Goal: Task Accomplishment & Management: Manage account settings

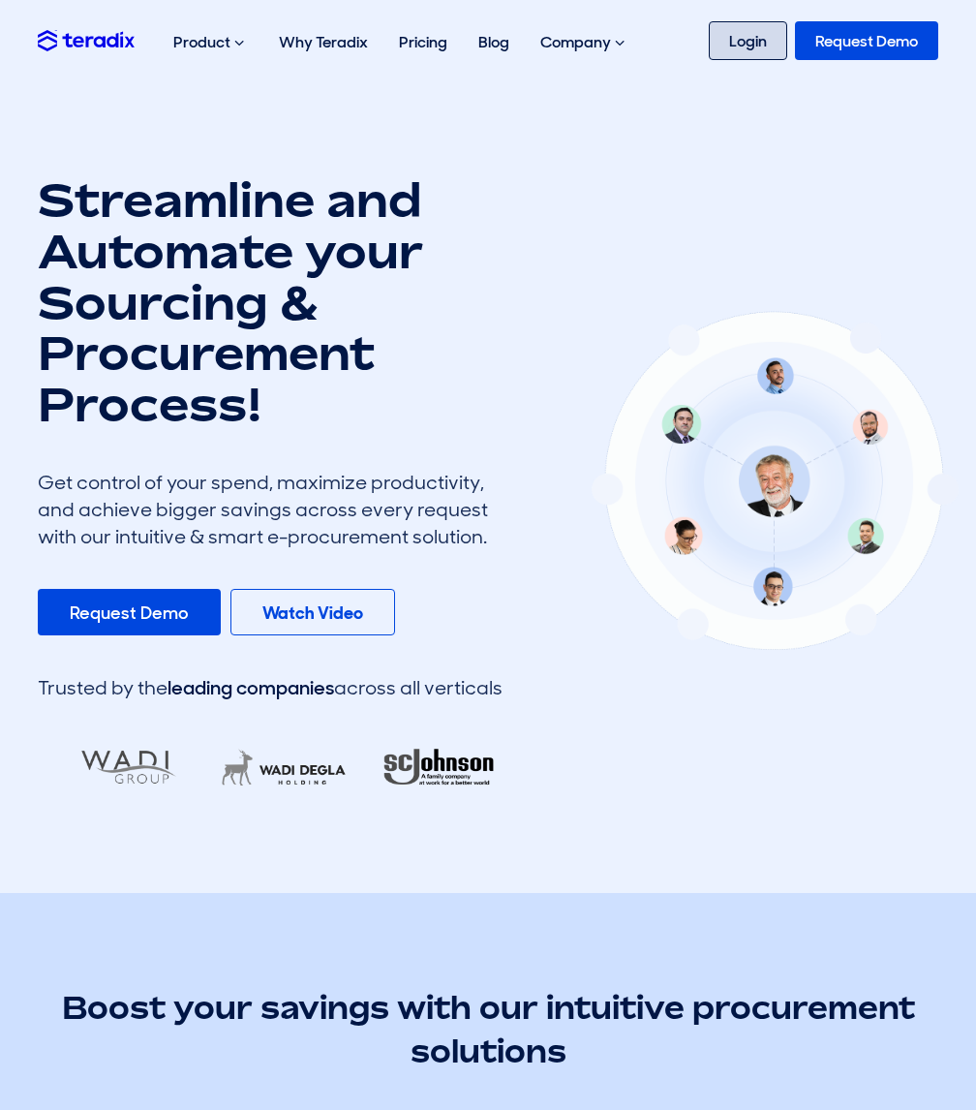
click at [754, 54] on link "Login" at bounding box center [748, 40] width 78 height 39
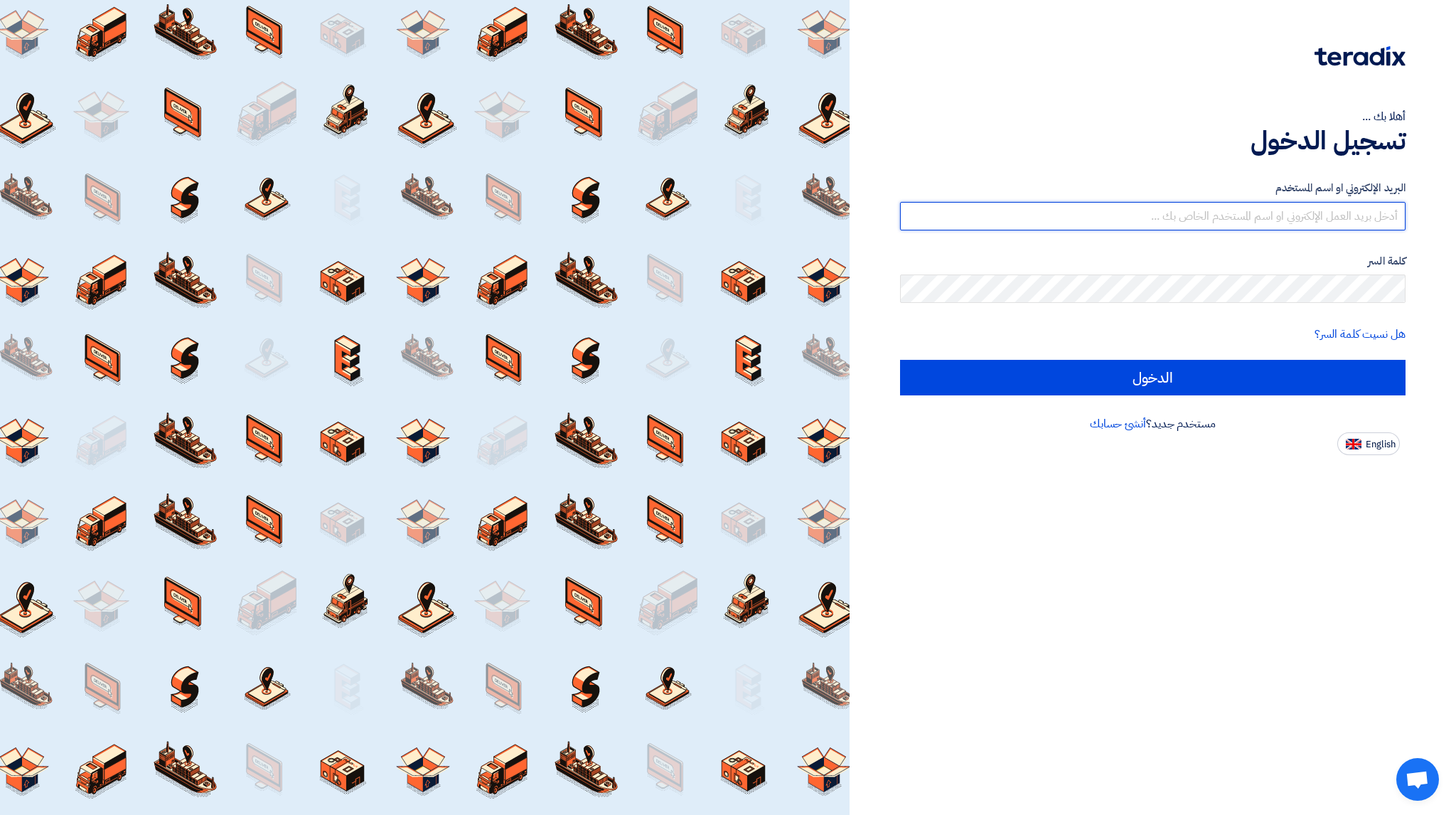
type input "[EMAIL_ADDRESS][DOMAIN_NAME]"
click at [727, 399] on div "البريد الإلكتروني او اسم [PERSON_NAME] [PERSON_NAME][EMAIL_ADDRESS][DOMAIN_NAME…" at bounding box center [1152, 288] width 506 height 256
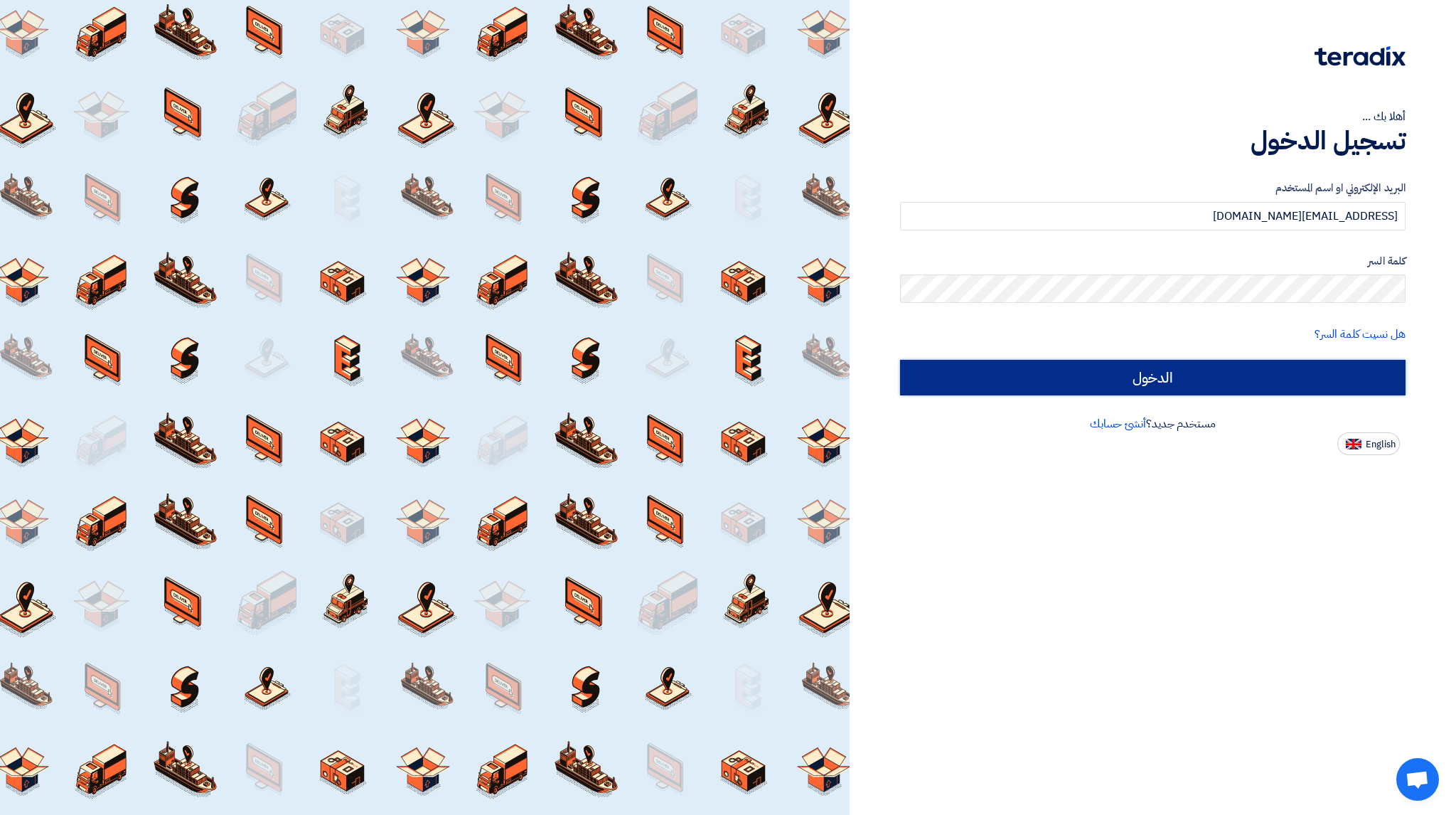
click at [727, 388] on input "الدخول" at bounding box center [1152, 377] width 506 height 35
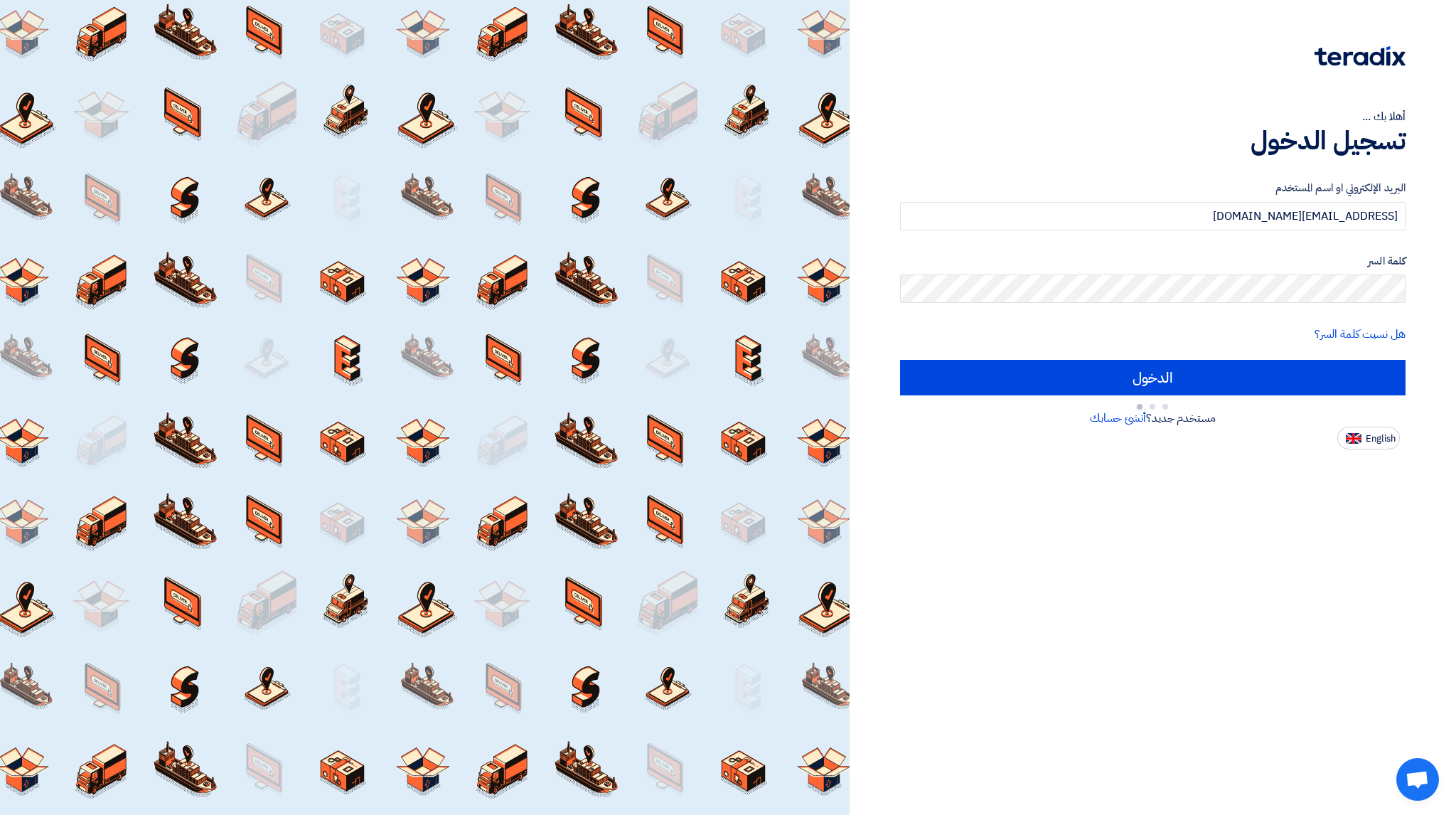
drag, startPoint x: 745, startPoint y: 434, endPoint x: 1074, endPoint y: 559, distance: 351.9
click at [727, 559] on div "أهلا بك ... تسجيل الدخول البريد الإلكتروني او اسم [PERSON_NAME] [PERSON_NAME][E…" at bounding box center [1153, 408] width 606 height 815
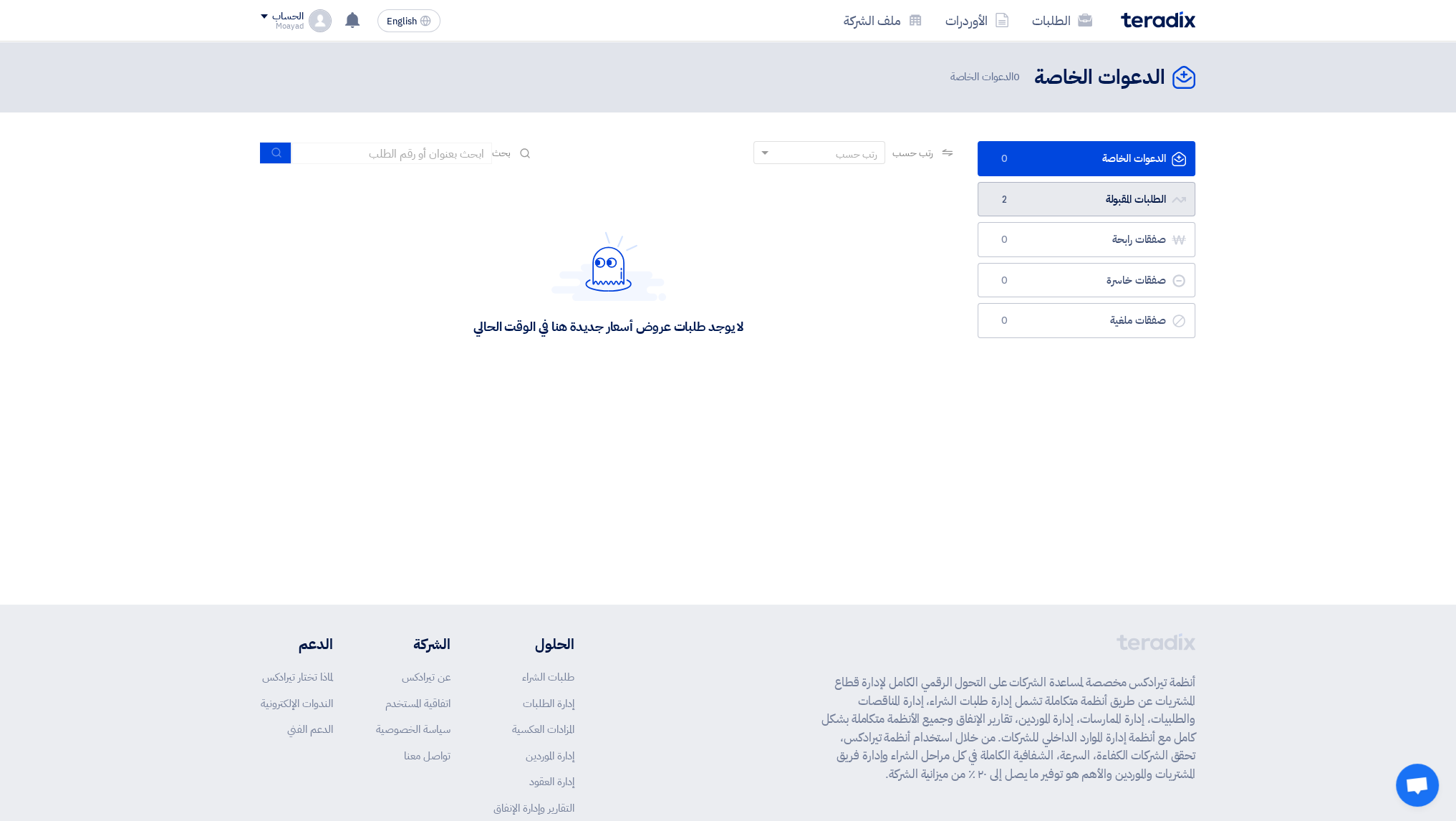
click at [732, 187] on link "الطلبات المقبولة الطلبات المقبولة 2" at bounding box center [1086, 199] width 217 height 35
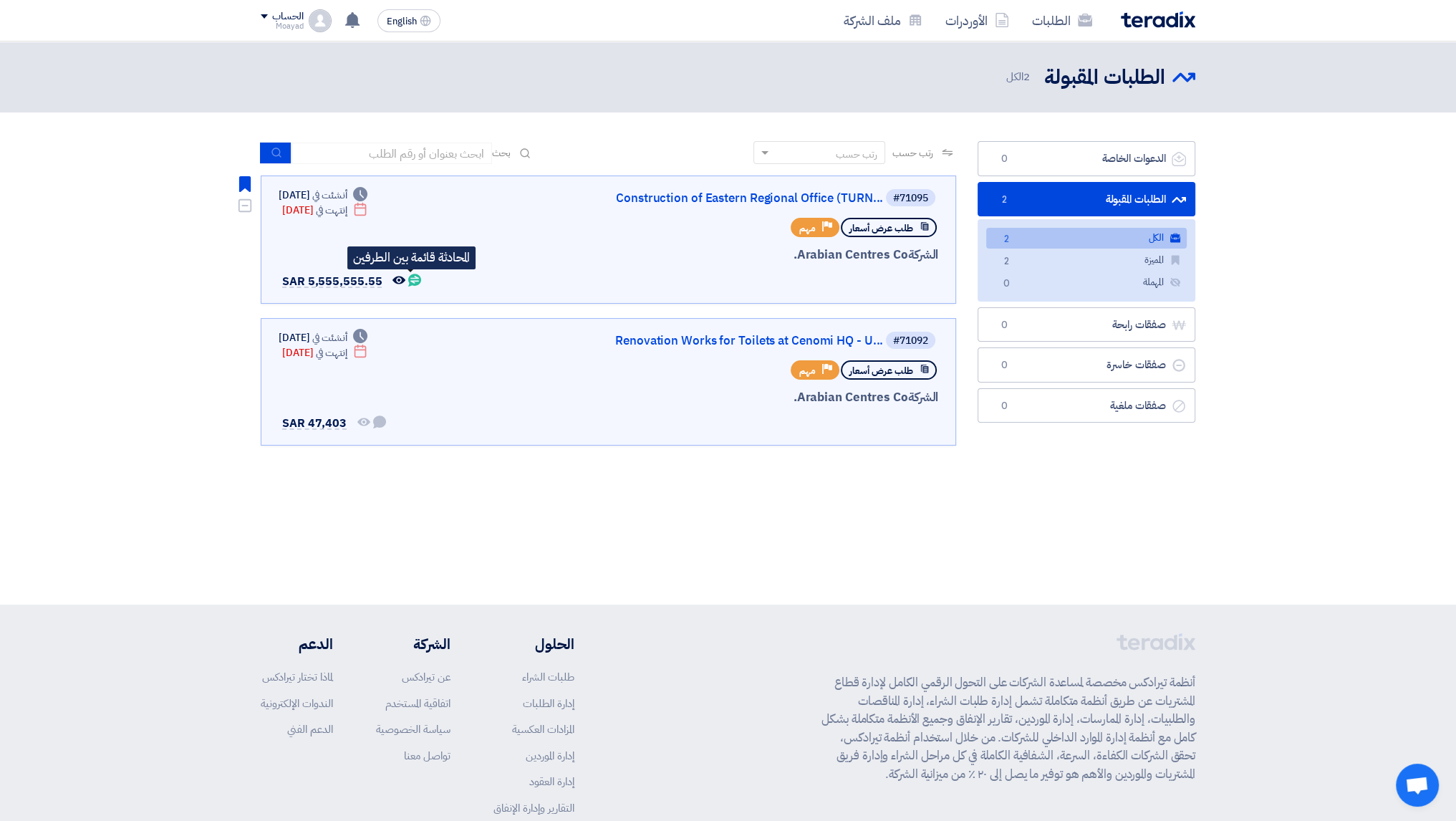
click at [408, 282] on use at bounding box center [414, 280] width 13 height 13
click at [417, 280] on use at bounding box center [414, 280] width 13 height 13
click at [722, 207] on div "#71095 Construction of Eastern Regional Office (TURN..." at bounding box center [766, 197] width 345 height 20
click at [722, 201] on link "Construction of Eastern Regional Office (TURN..." at bounding box center [739, 198] width 286 height 13
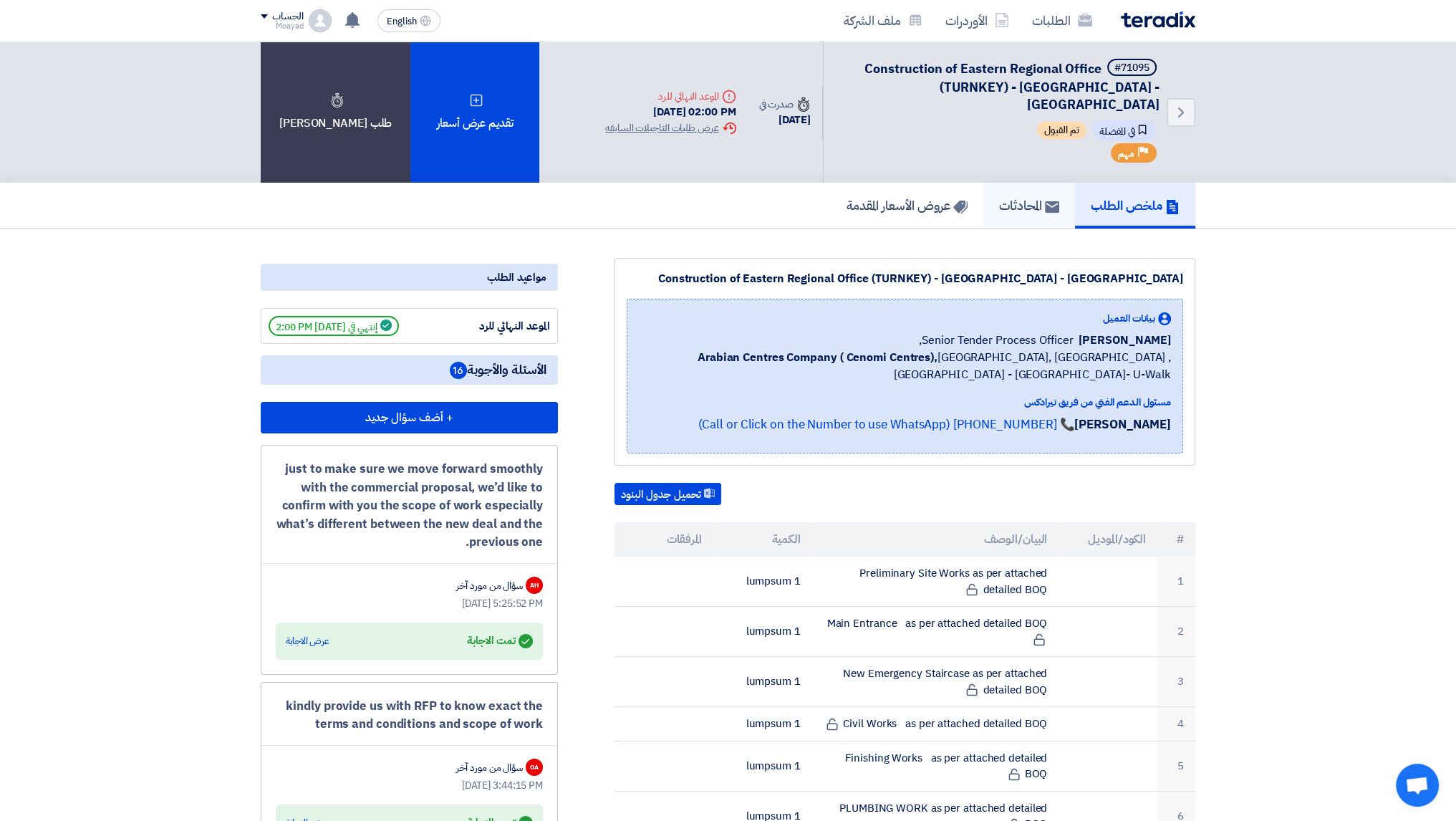
click at [732, 197] on h5 "المحادثات" at bounding box center [1029, 205] width 60 height 16
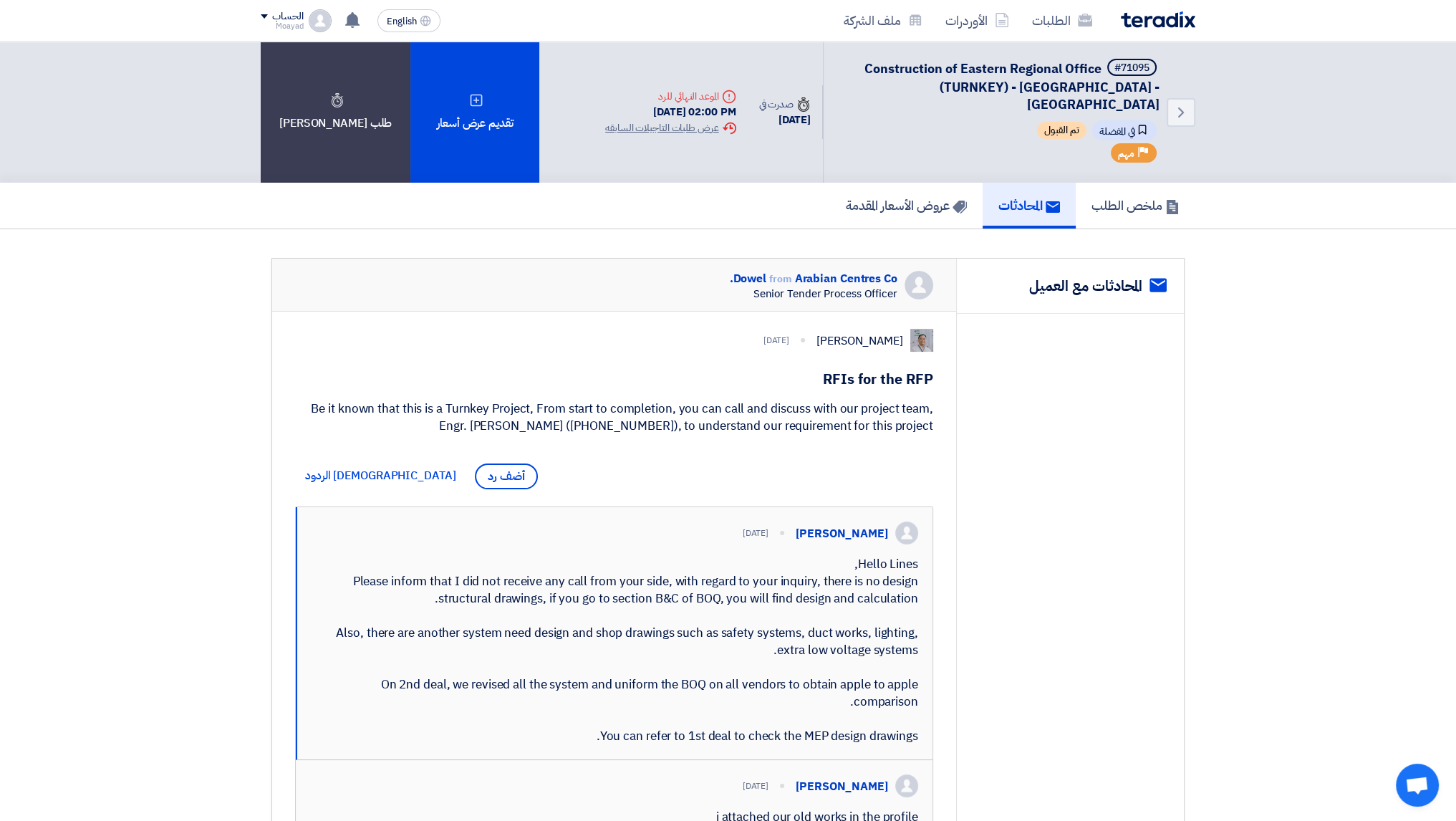
click at [732, 370] on h1 "RFIs for the RFP" at bounding box center [614, 379] width 638 height 20
click at [732, 408] on div "Be it known that this is a Turnkey Project, From start to completion, you can c…" at bounding box center [614, 418] width 638 height 34
drag, startPoint x: 937, startPoint y: 427, endPoint x: 350, endPoint y: 402, distance: 587.5
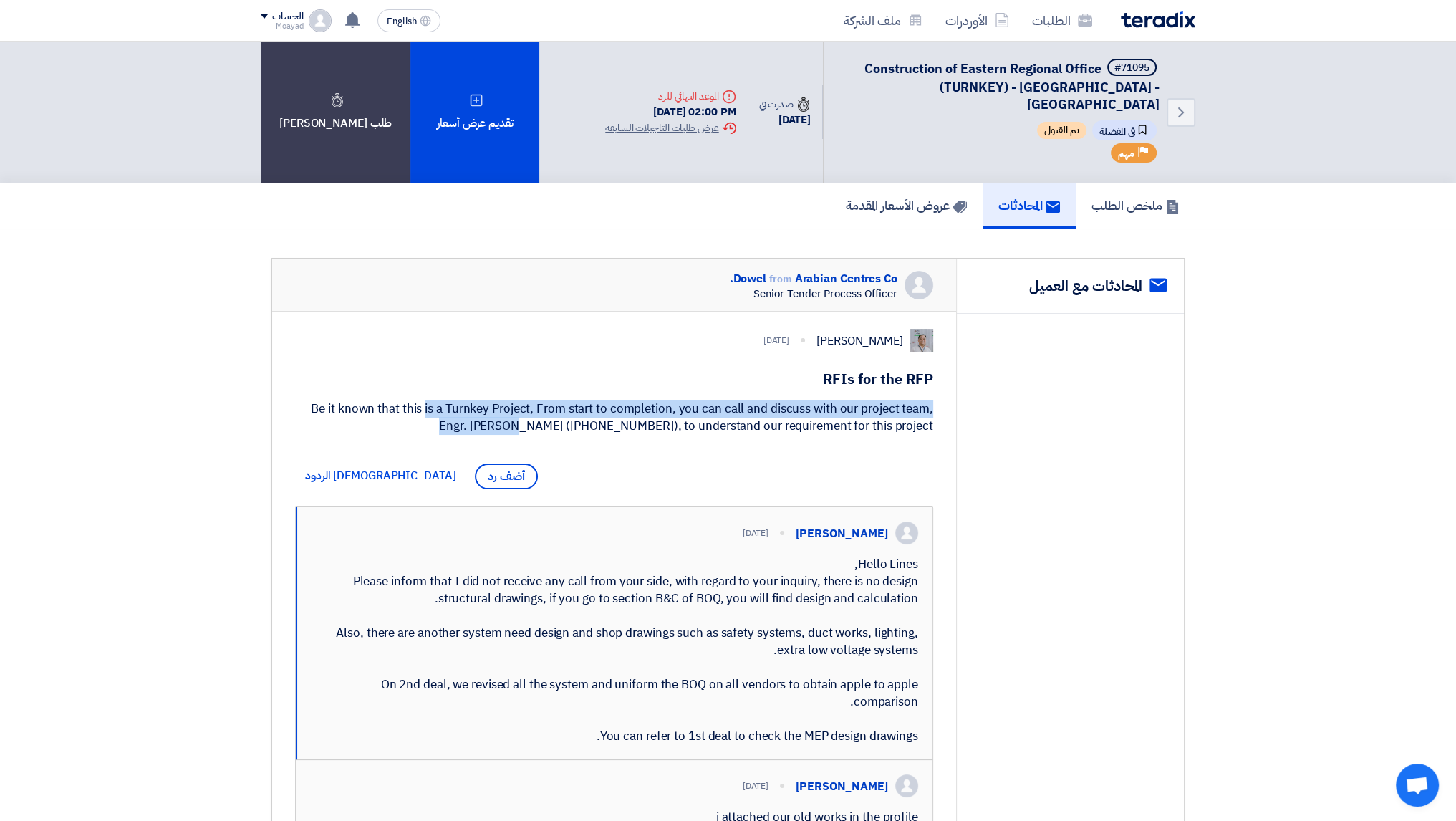
click at [361, 402] on div "[PERSON_NAME] [DATE] RFIs for the RFP Be it known that this is a Turnkey Projec…" at bounding box center [614, 584] width 684 height 547
click at [321, 401] on div "Be it known that this is a Turnkey Project, From start to completion, you can c…" at bounding box center [614, 418] width 638 height 34
drag, startPoint x: 309, startPoint y: 401, endPoint x: 600, endPoint y: 442, distance: 293.9
click at [600, 442] on div "[PERSON_NAME] [DATE] RFIs for the RFP Be it known that this is a Turnkey Projec…" at bounding box center [614, 584] width 684 height 547
click at [616, 425] on div "Be it known that this is a Turnkey Project, From start to completion, you can c…" at bounding box center [614, 418] width 638 height 34
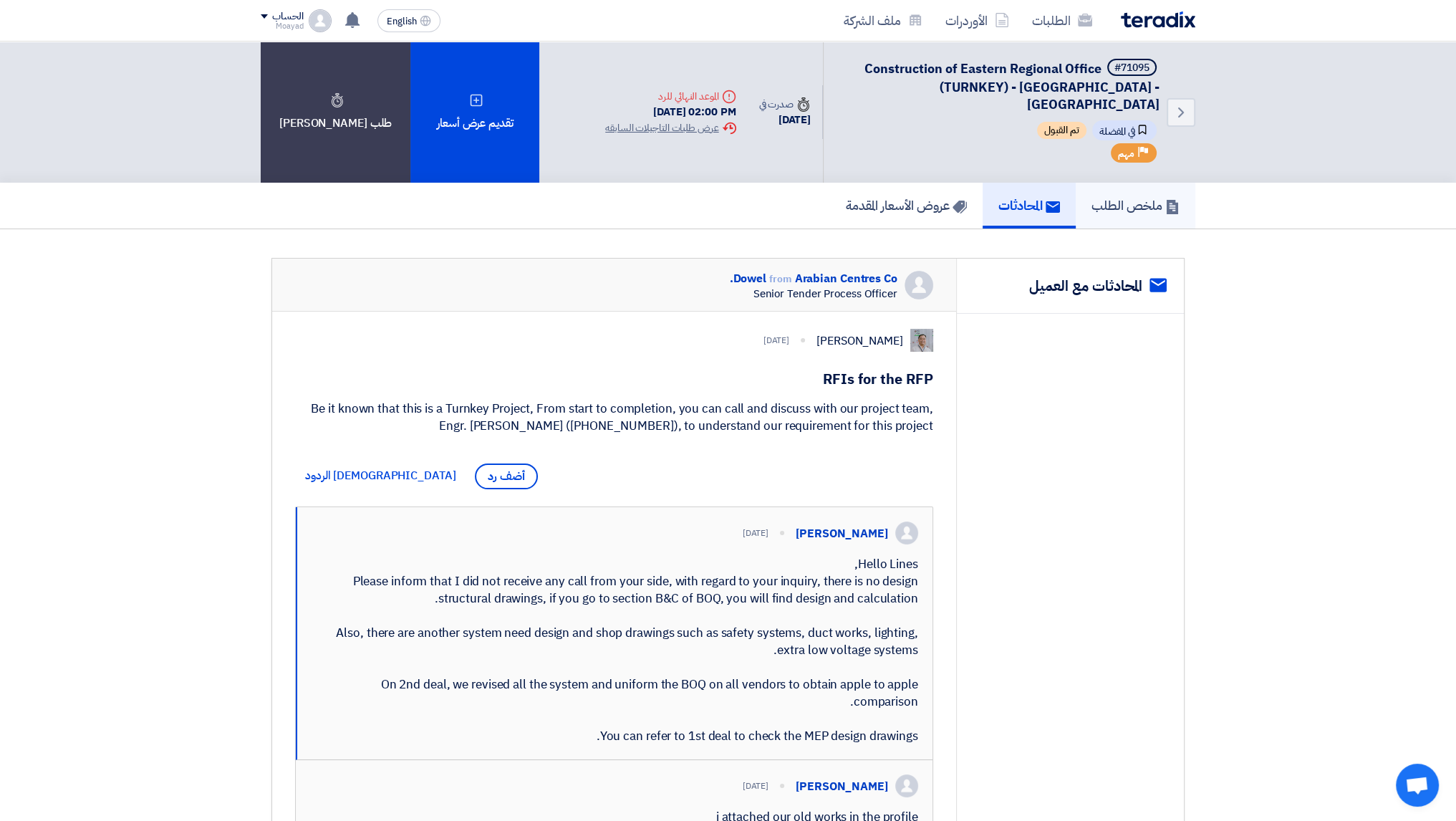
click at [732, 201] on link "ملخص الطلب" at bounding box center [1136, 206] width 120 height 46
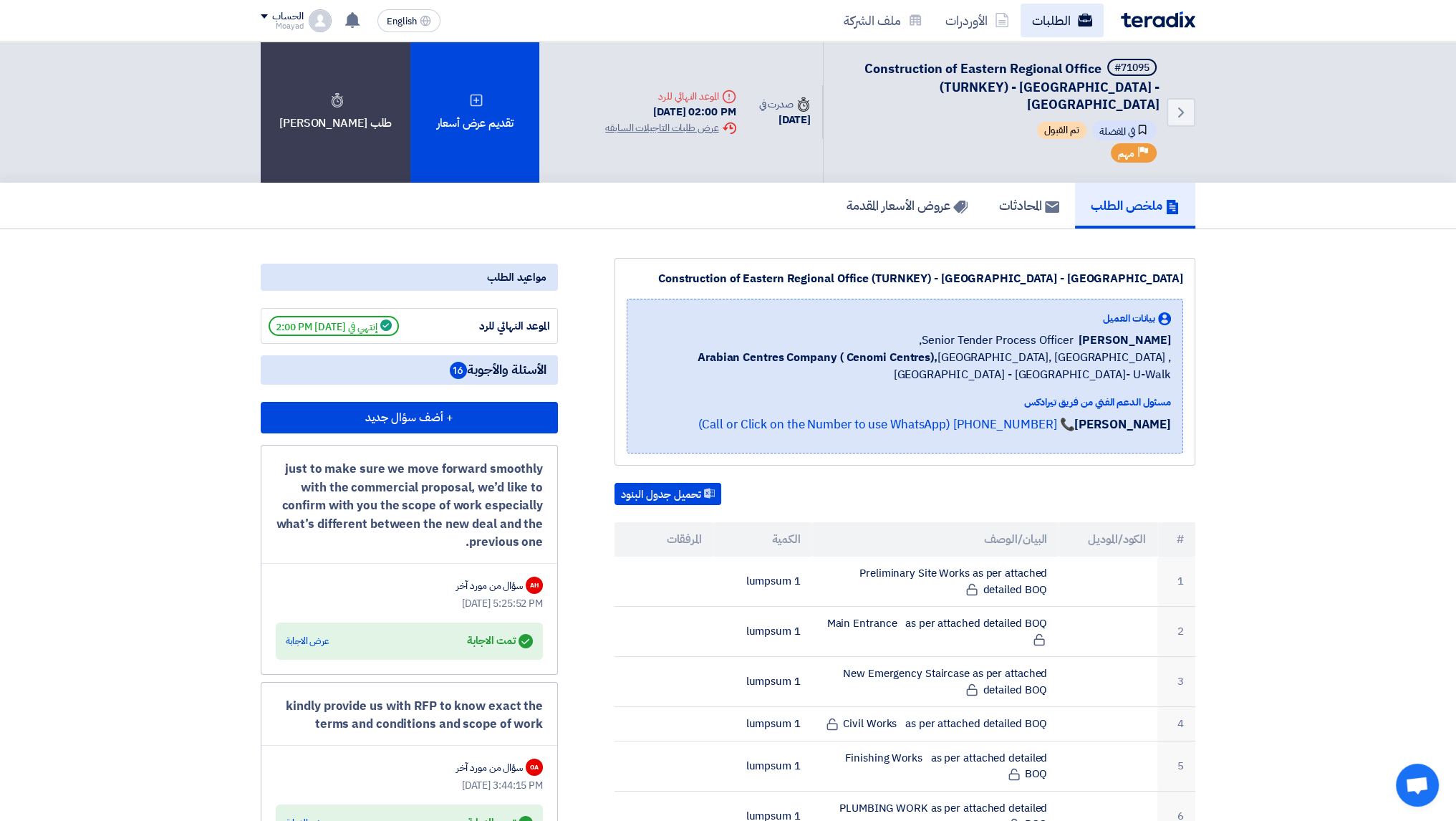
click at [732, 30] on link "الطلبات" at bounding box center [1062, 21] width 83 height 34
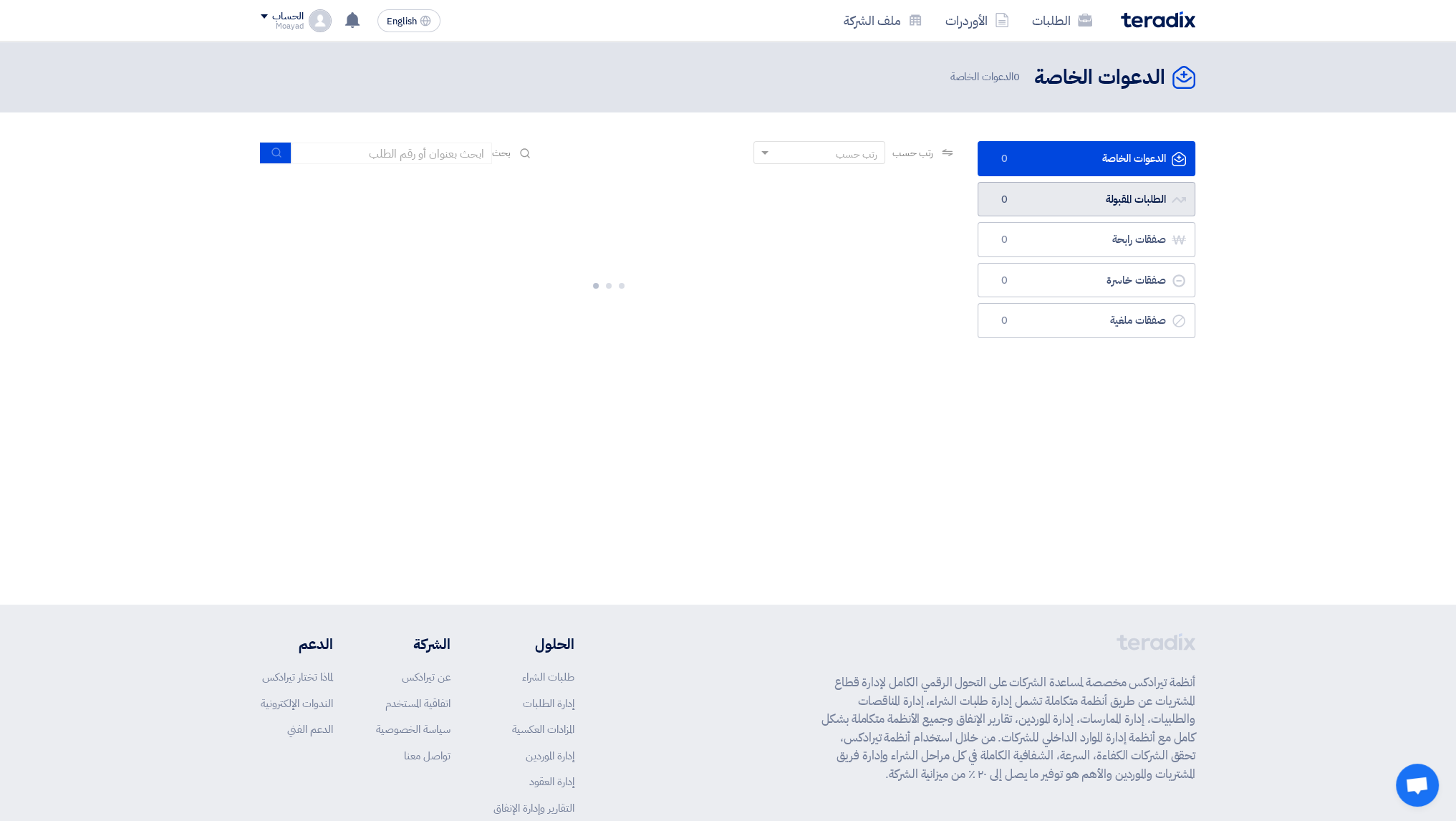
click at [732, 197] on link "الطلبات المقبولة الطلبات المقبولة 0" at bounding box center [1086, 199] width 217 height 35
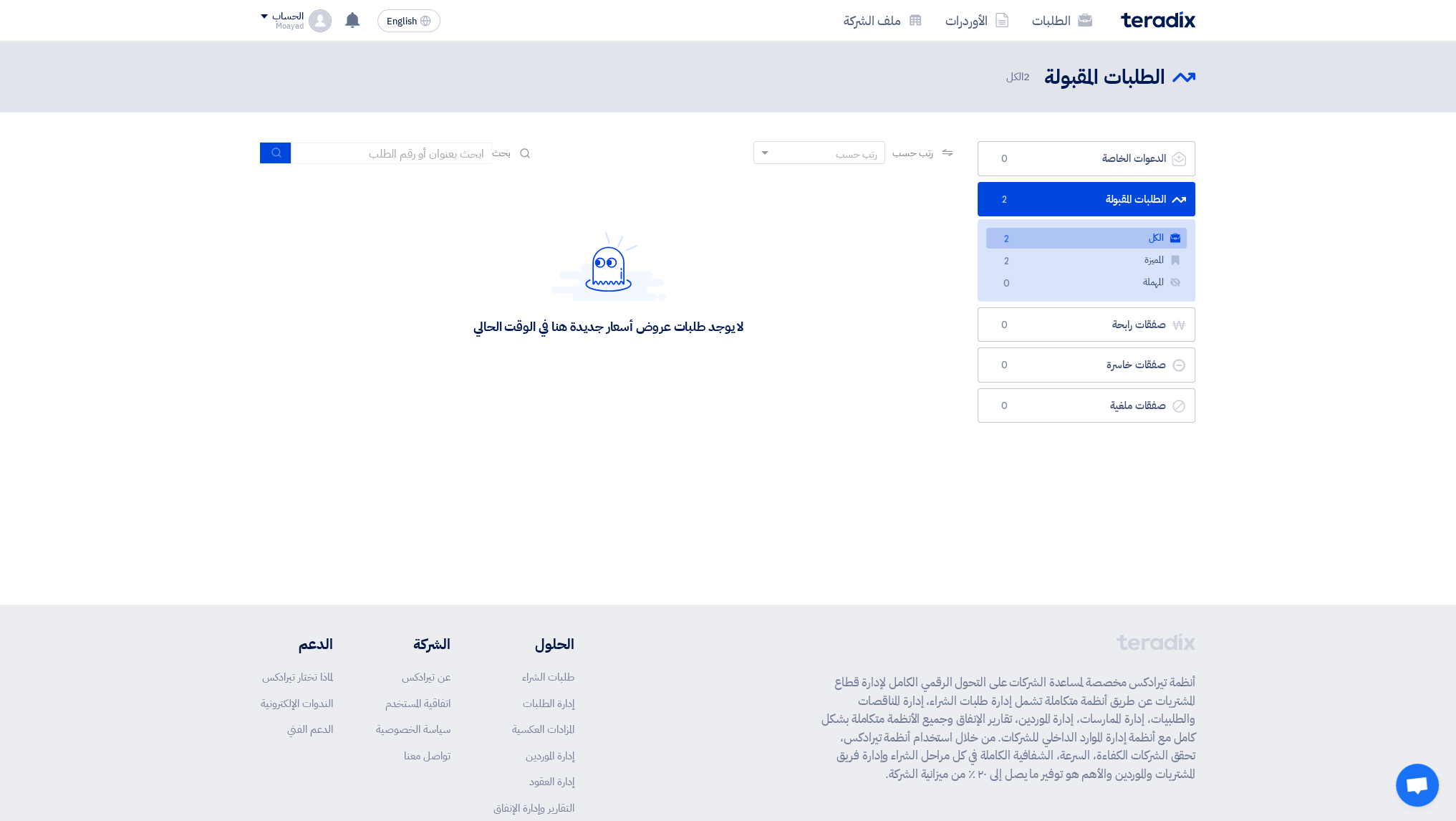
click at [732, 240] on link "الكل الكل 2" at bounding box center [1086, 238] width 200 height 21
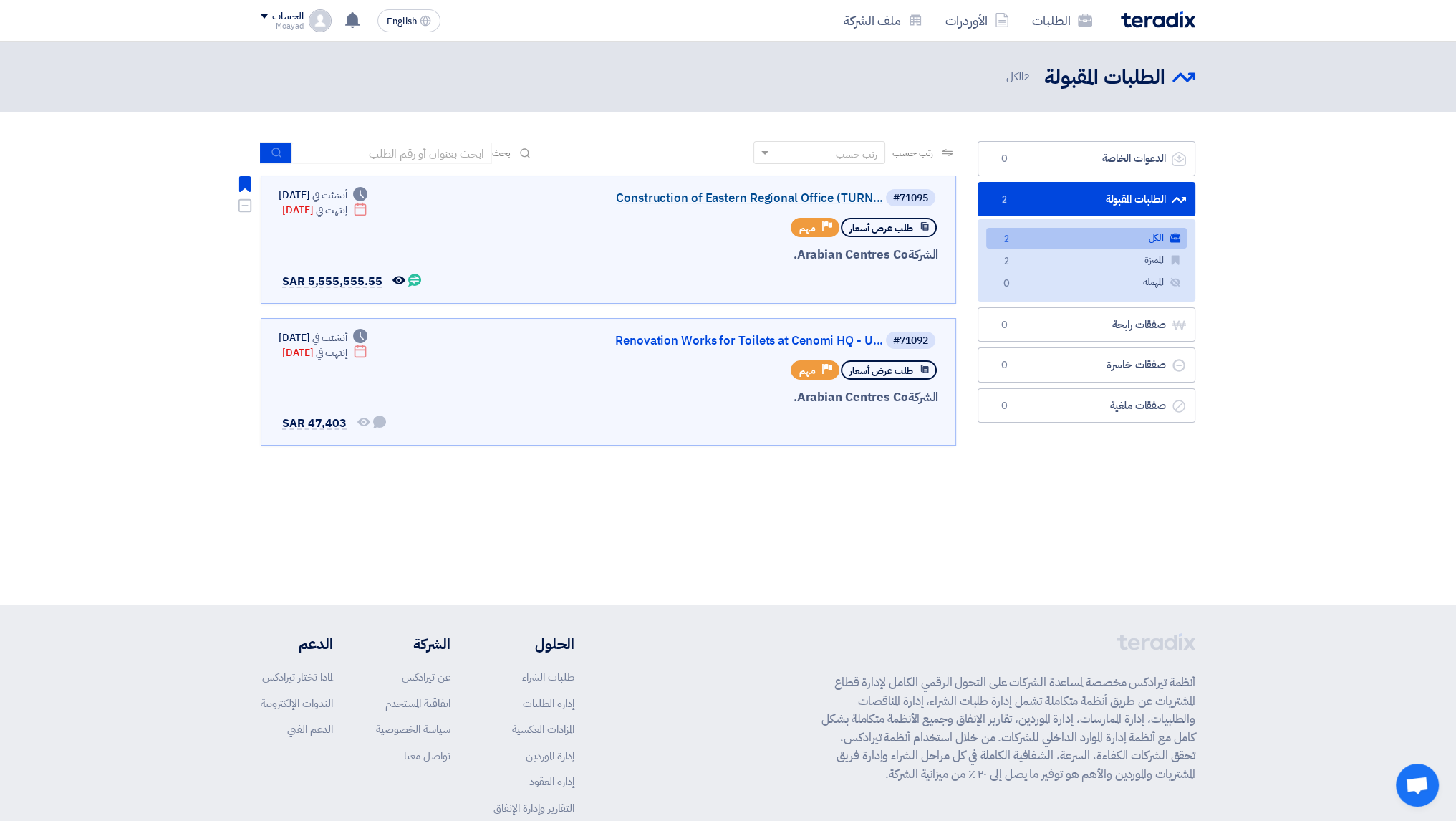
click at [694, 200] on link "Construction of Eastern Regional Office (TURN..." at bounding box center [739, 198] width 286 height 13
